Goal: Task Accomplishment & Management: Use online tool/utility

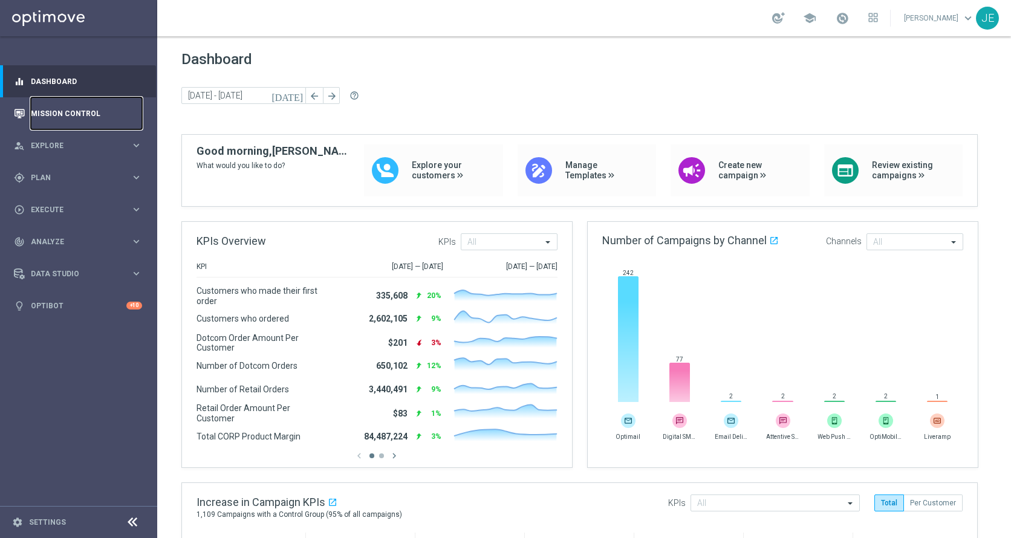
click at [53, 123] on link "Mission Control" at bounding box center [86, 113] width 111 height 32
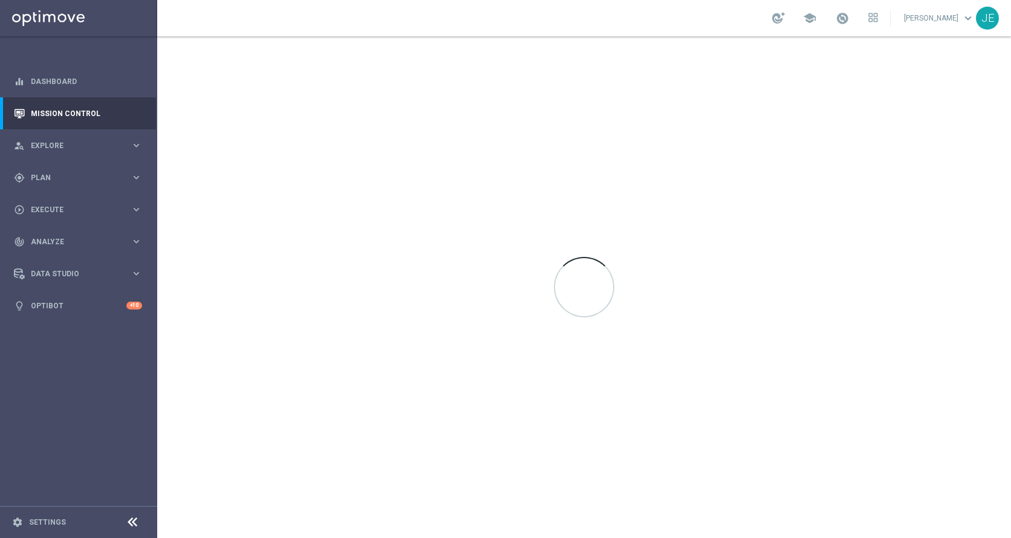
click at [132, 521] on icon at bounding box center [132, 522] width 15 height 15
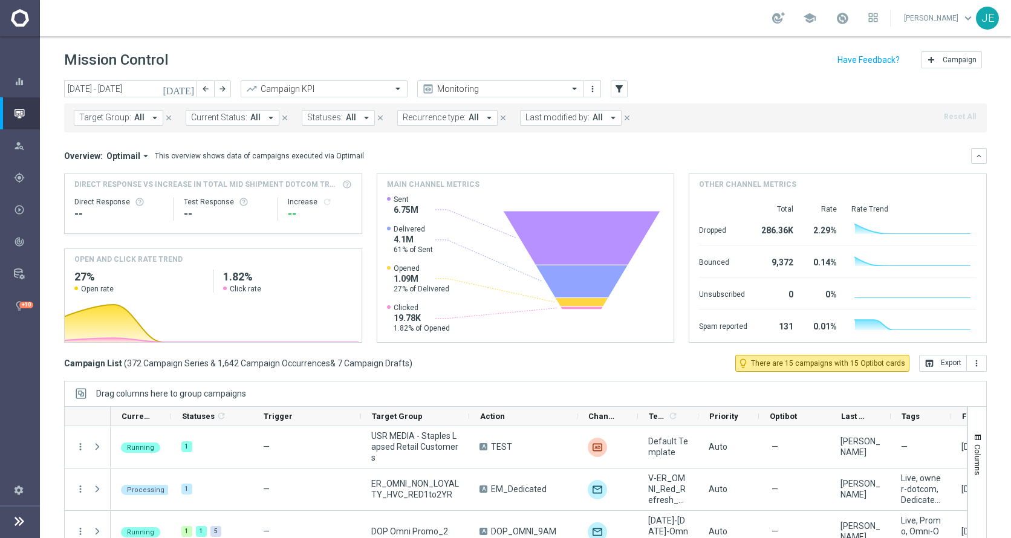
click at [149, 120] on icon "arrow_drop_down" at bounding box center [154, 117] width 11 height 11
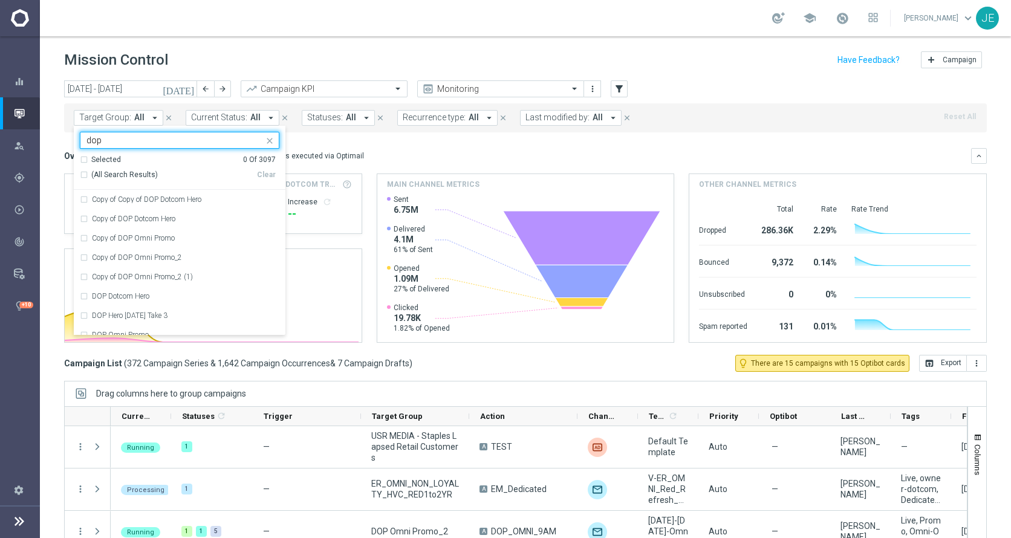
click at [97, 177] on span "(All Search Results)" at bounding box center [124, 175] width 67 height 10
type input "dop"
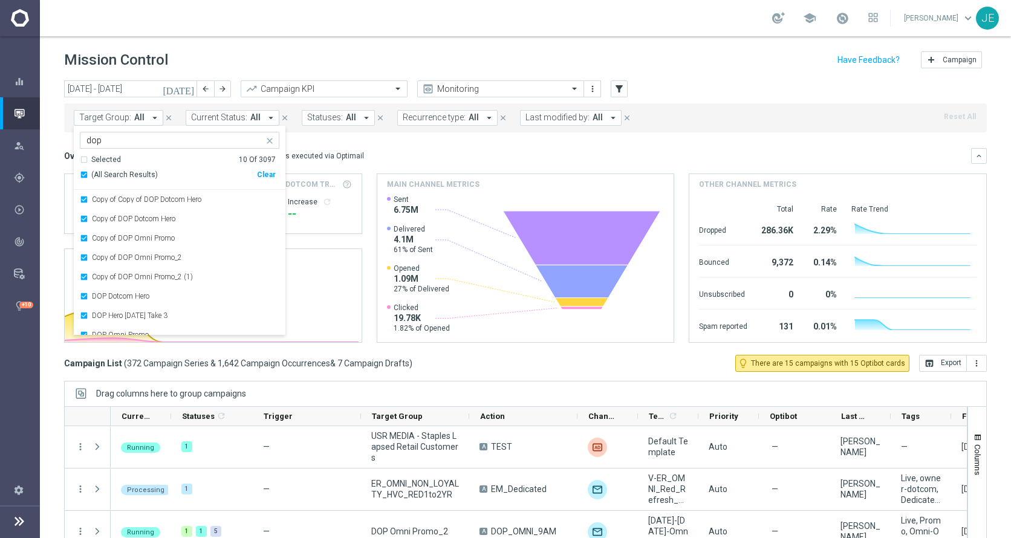
click at [183, 87] on button "[DATE]" at bounding box center [179, 89] width 36 height 18
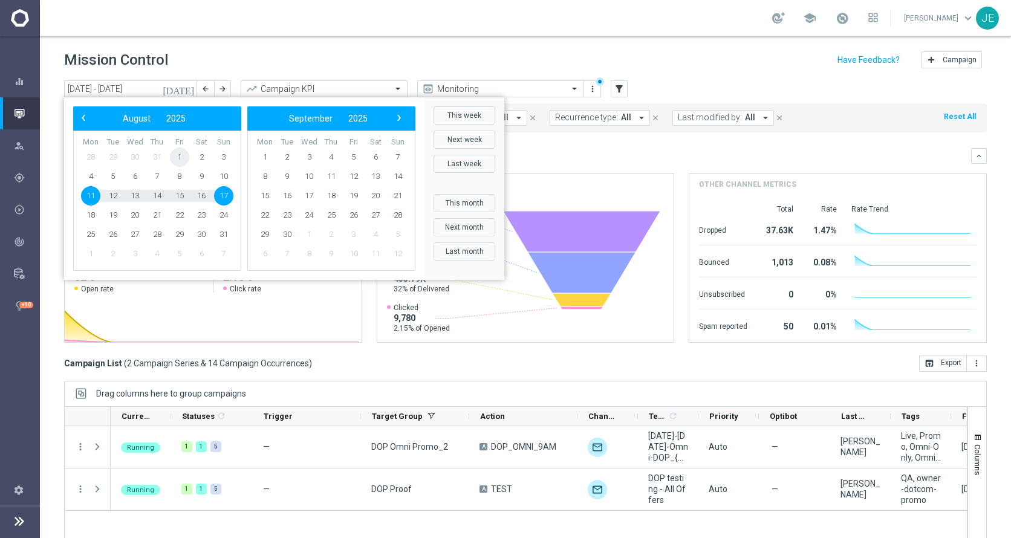
click at [178, 157] on span "1" at bounding box center [179, 157] width 19 height 19
click at [114, 193] on span "12" at bounding box center [112, 195] width 19 height 19
type input "[DATE] - [DATE]"
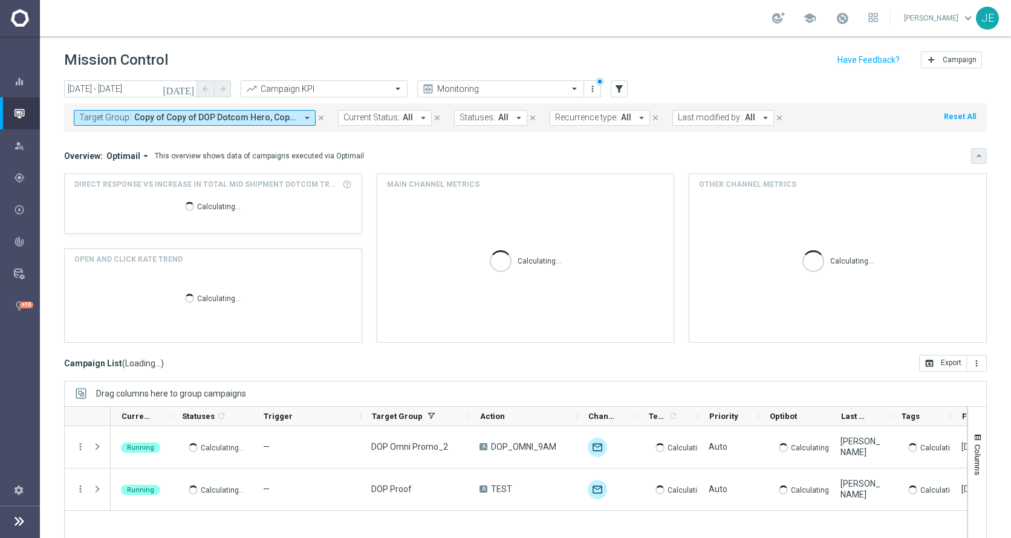
click at [974, 151] on button "keyboard_arrow_down" at bounding box center [979, 156] width 16 height 16
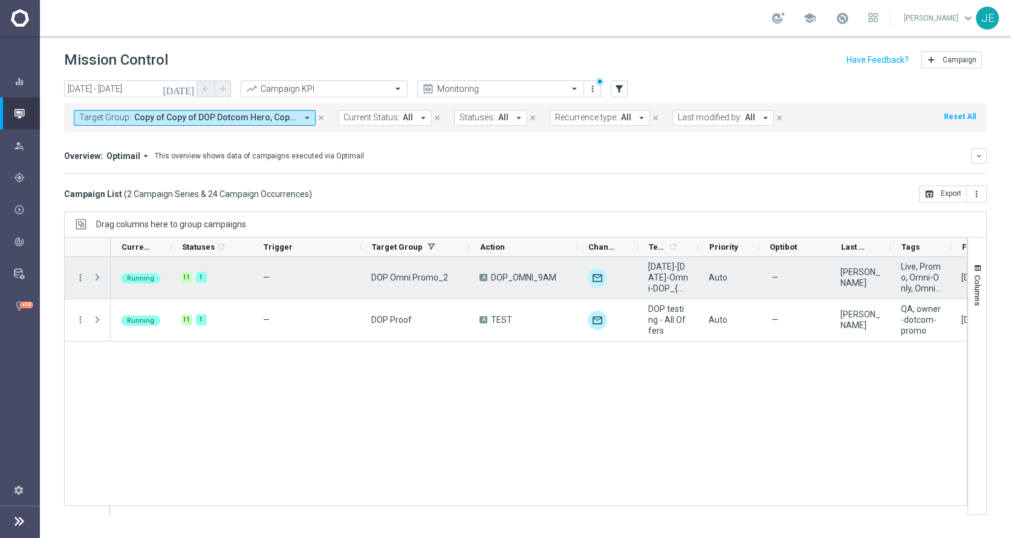
click at [94, 279] on span "Press SPACE to select this row." at bounding box center [97, 278] width 11 height 10
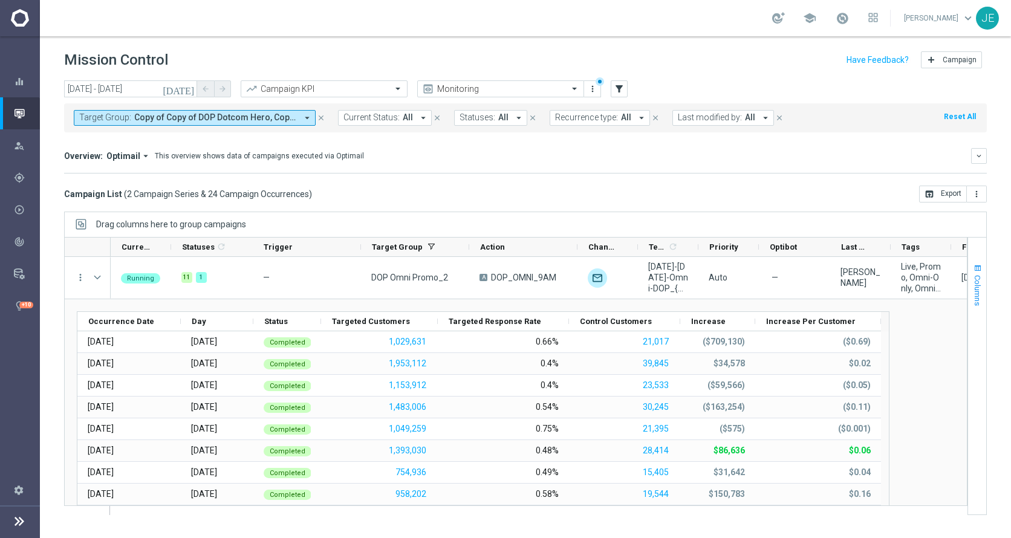
click at [978, 287] on span "Columns" at bounding box center [978, 290] width 10 height 31
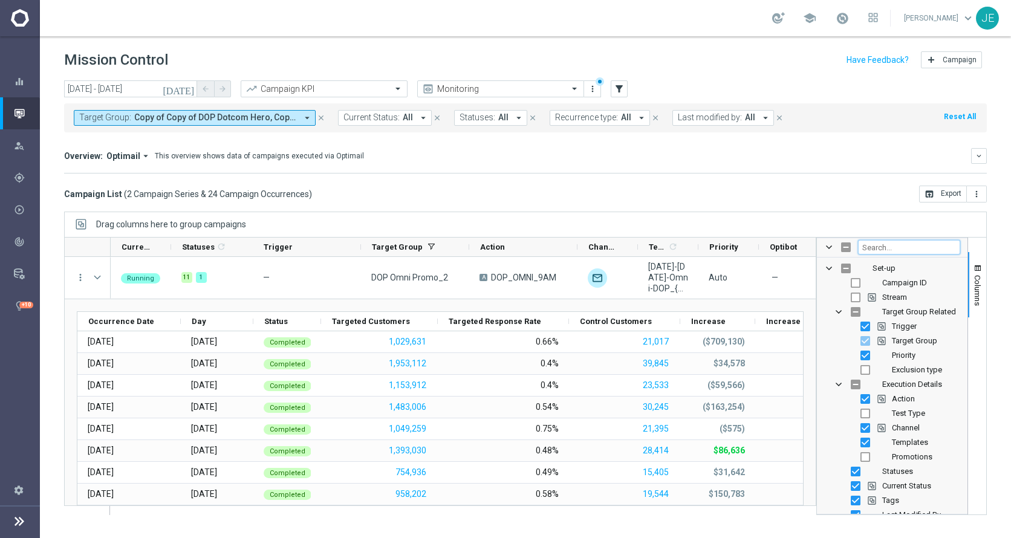
click at [890, 249] on input "Filter Columns Input" at bounding box center [909, 247] width 102 height 15
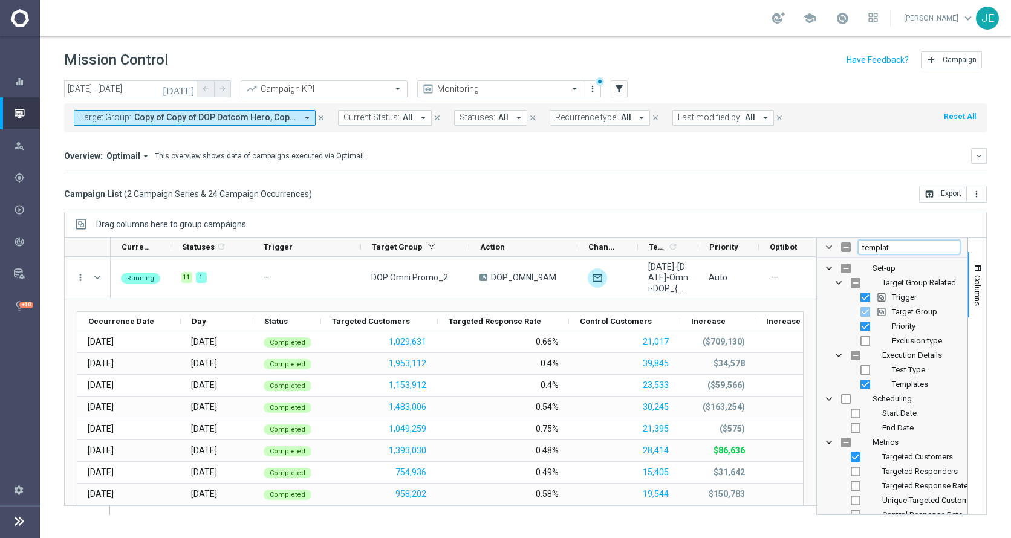
type input "template"
checkbox input "true"
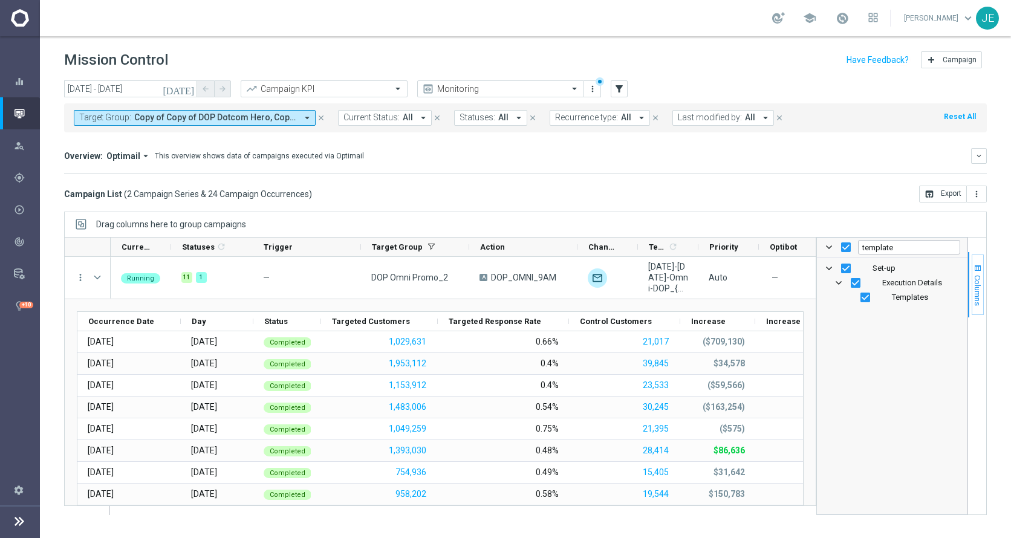
click at [974, 286] on span "Columns" at bounding box center [978, 290] width 10 height 31
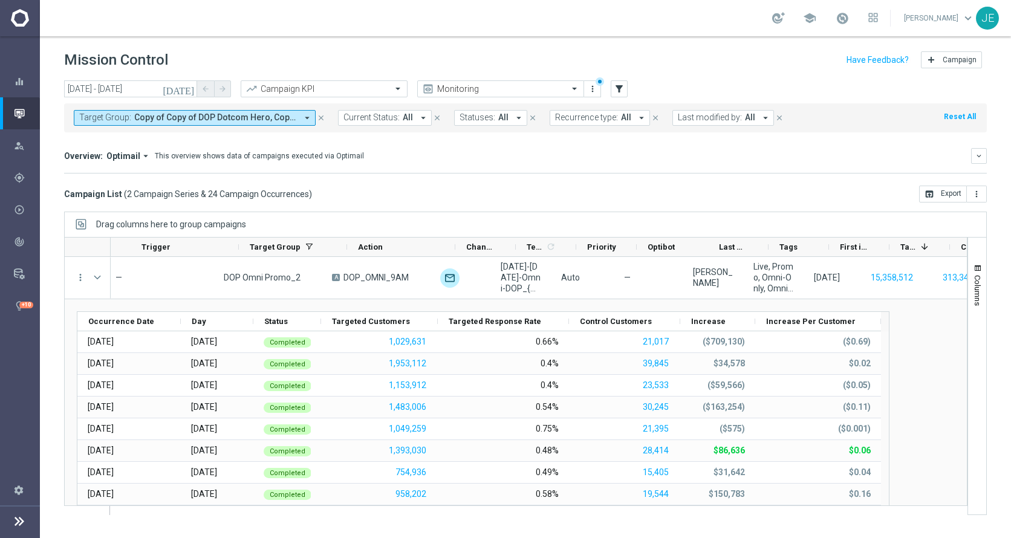
scroll to position [0, 157]
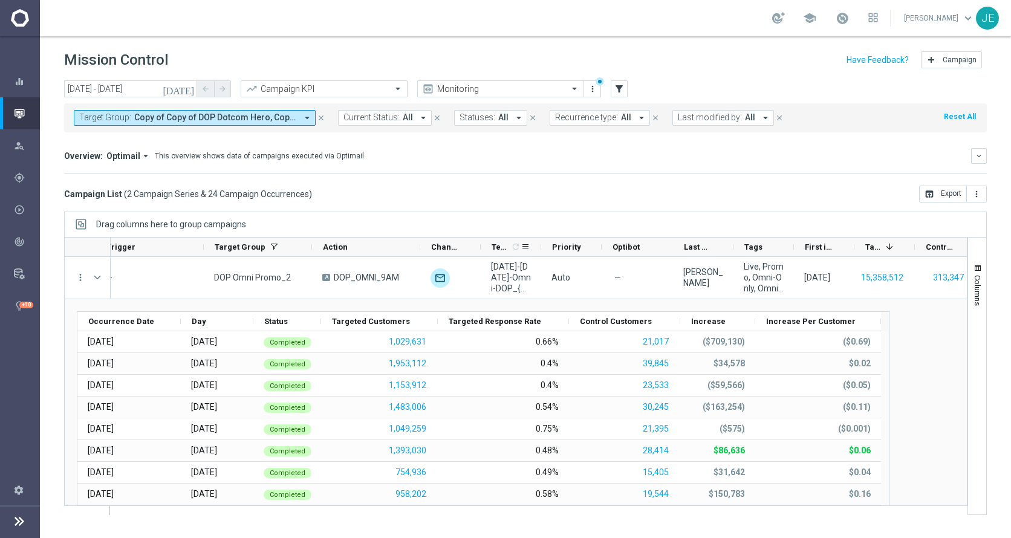
click at [514, 244] on icon "refresh" at bounding box center [516, 247] width 10 height 10
drag, startPoint x: 541, startPoint y: 247, endPoint x: 578, endPoint y: 244, distance: 37.0
click at [578, 244] on div "Priority" at bounding box center [571, 247] width 60 height 19
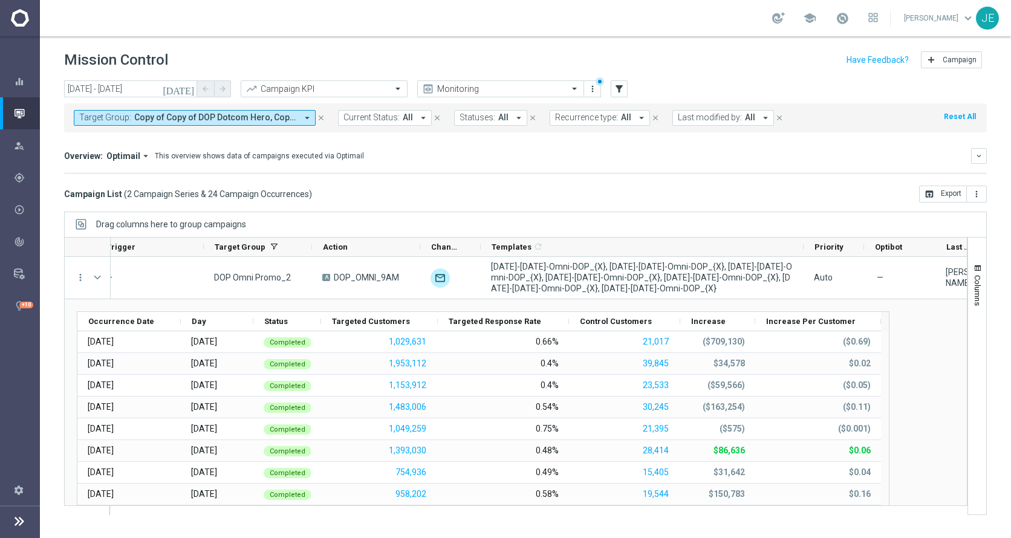
drag, startPoint x: 541, startPoint y: 246, endPoint x: 804, endPoint y: 228, distance: 264.3
click at [804, 228] on div "Drag columns here to group campaigns Drag here to set column labels" at bounding box center [525, 364] width 923 height 304
click at [164, 322] on span at bounding box center [165, 321] width 10 height 10
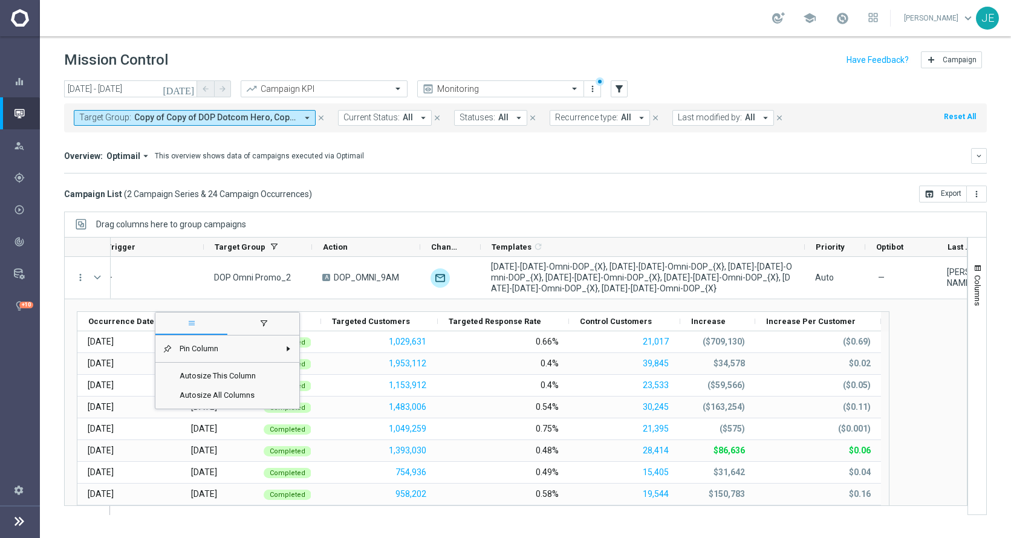
click at [114, 329] on div "Occurrence Date" at bounding box center [124, 321] width 72 height 19
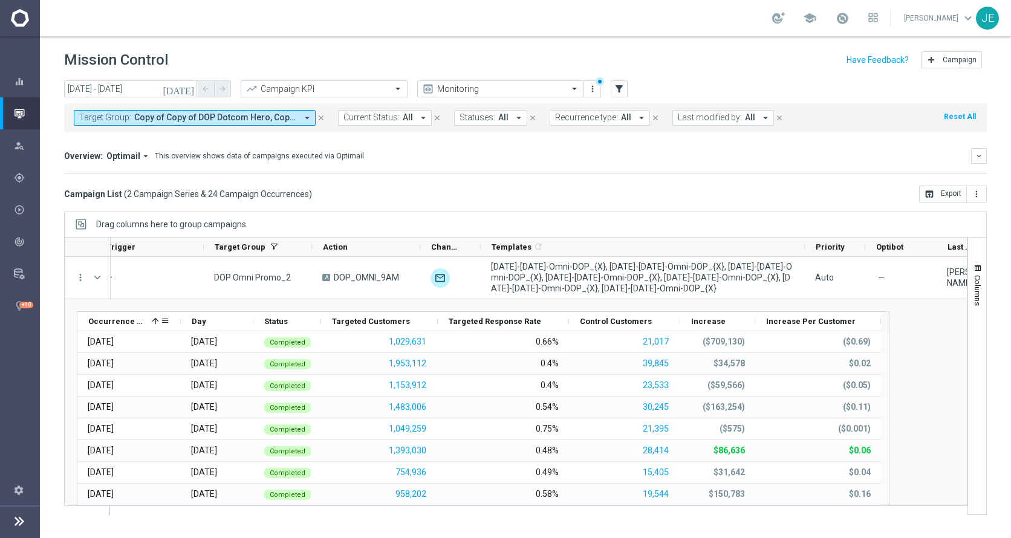
click at [115, 327] on div "Occurrence Date 1" at bounding box center [124, 321] width 72 height 19
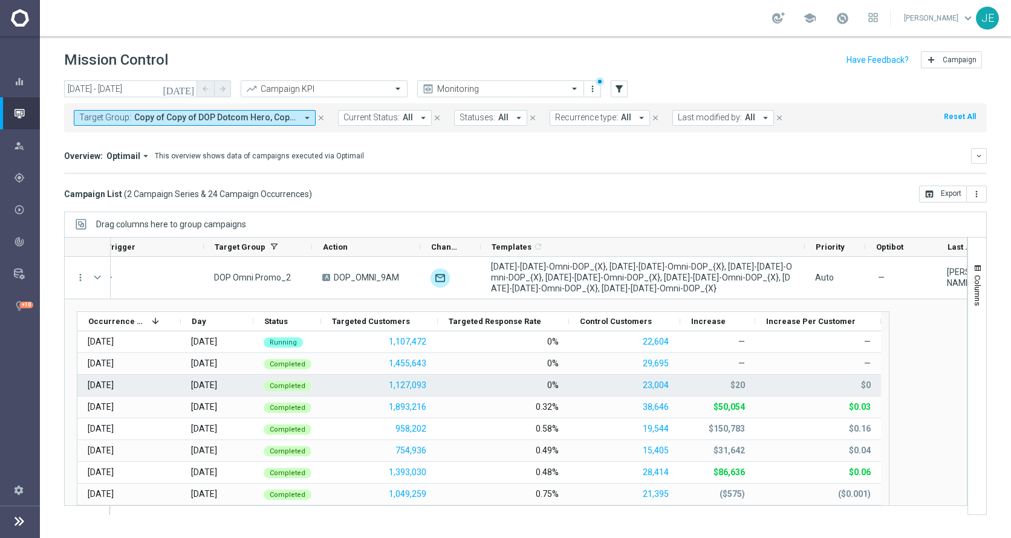
click at [114, 380] on div "[DATE]" at bounding box center [101, 385] width 26 height 11
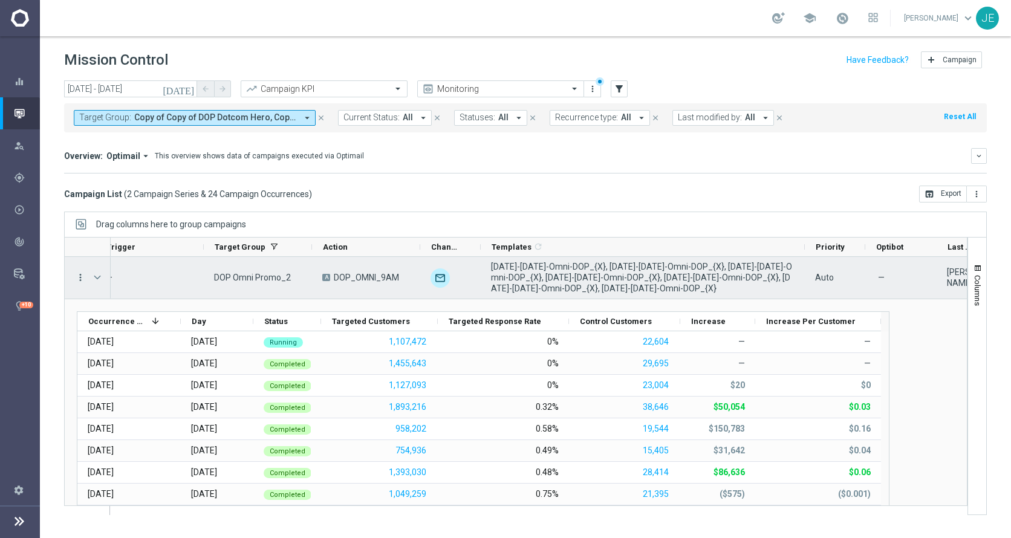
click at [80, 279] on icon "more_vert" at bounding box center [80, 277] width 11 height 11
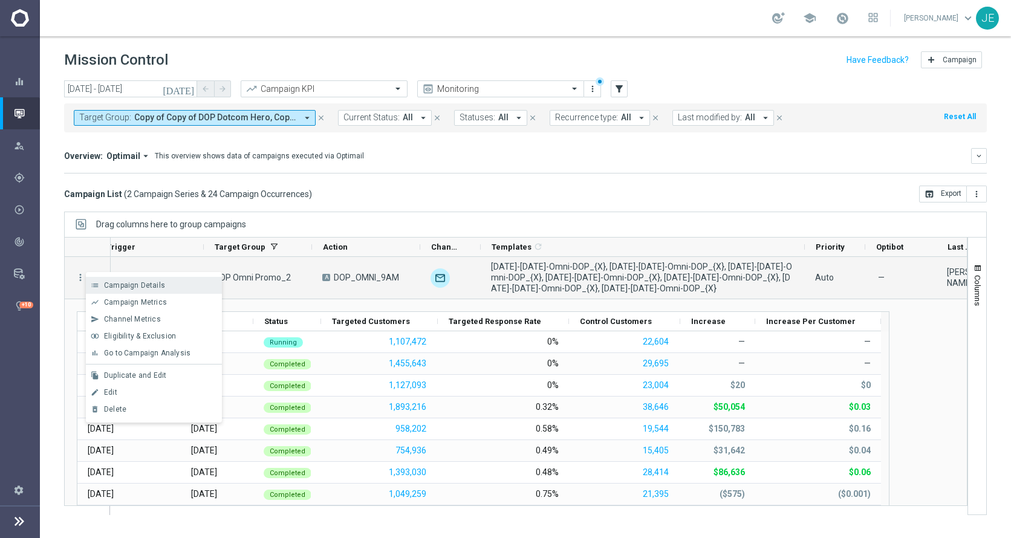
click at [161, 287] on span "Campaign Details" at bounding box center [134, 285] width 61 height 8
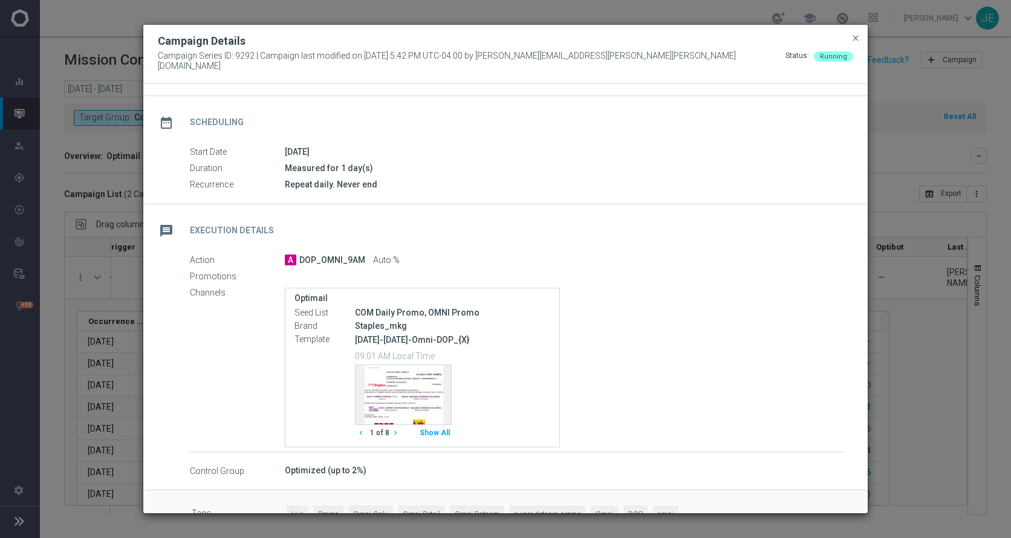
scroll to position [87, 0]
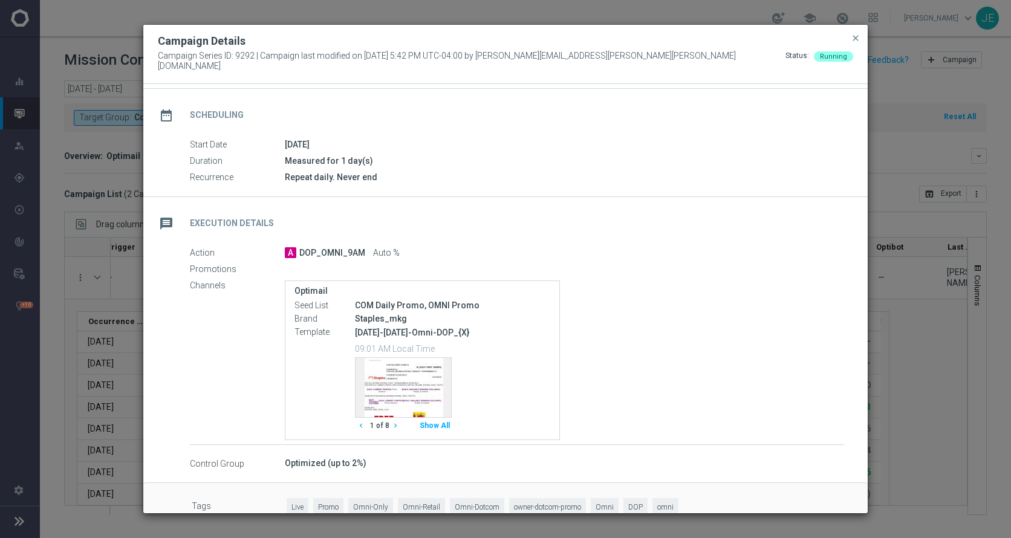
click at [424, 418] on button "Show All" at bounding box center [435, 426] width 34 height 16
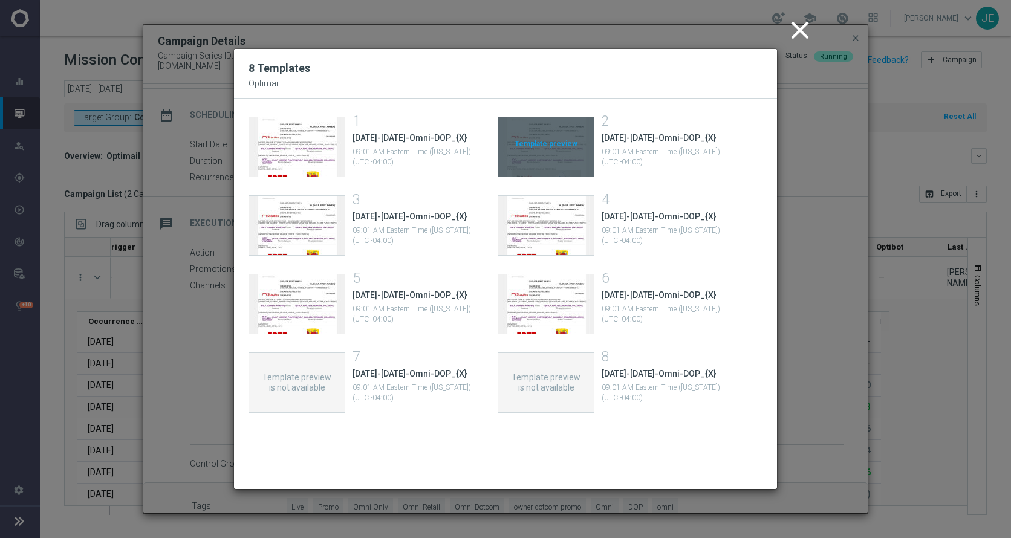
click at [545, 144] on div "Template preview" at bounding box center [546, 146] width 96 height 59
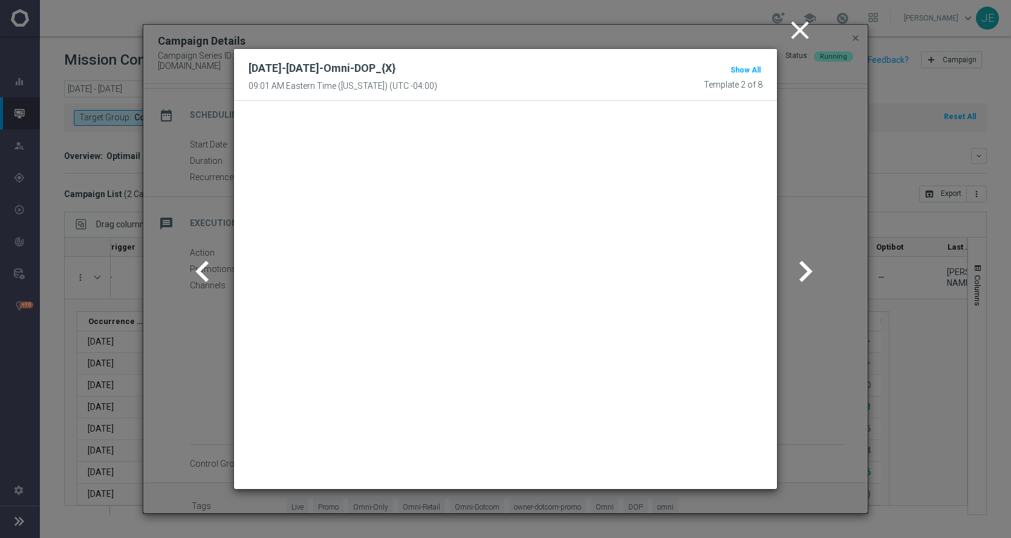
click at [800, 40] on icon "close" at bounding box center [800, 30] width 30 height 30
